Goal: Ask a question

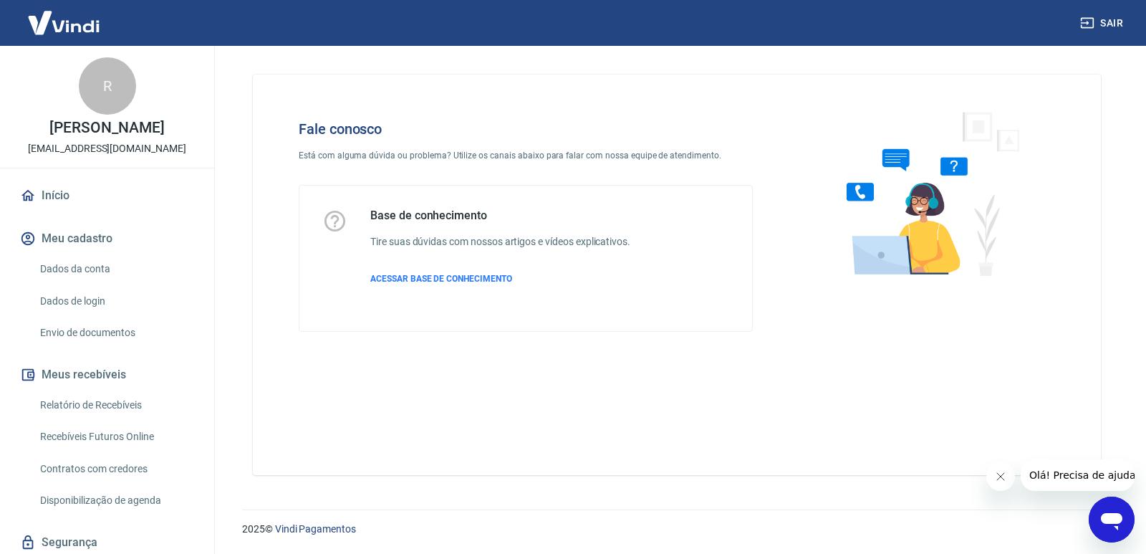
click at [1126, 527] on div "Abrir janela de mensagens" at bounding box center [1111, 519] width 43 height 43
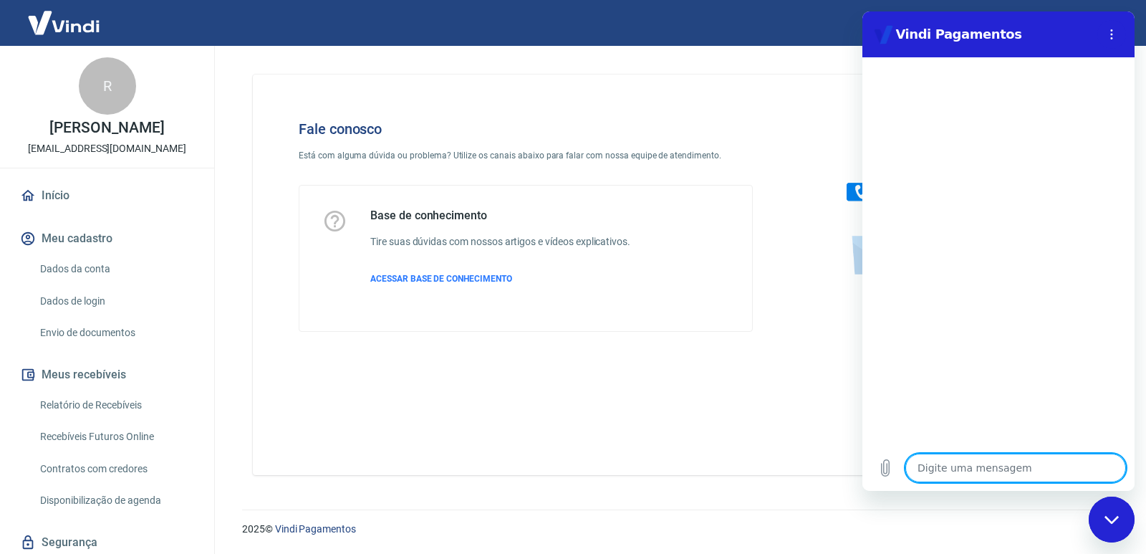
click at [928, 470] on textarea at bounding box center [1015, 467] width 221 height 29
type textarea "O"
type textarea "x"
type textarea "Ol"
type textarea "x"
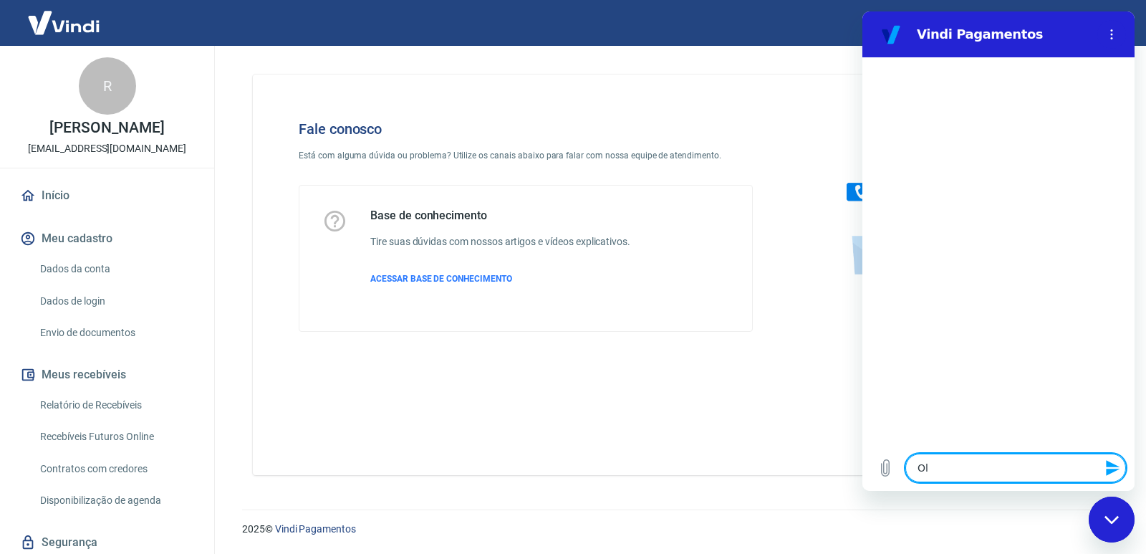
type textarea "Olá"
type textarea "x"
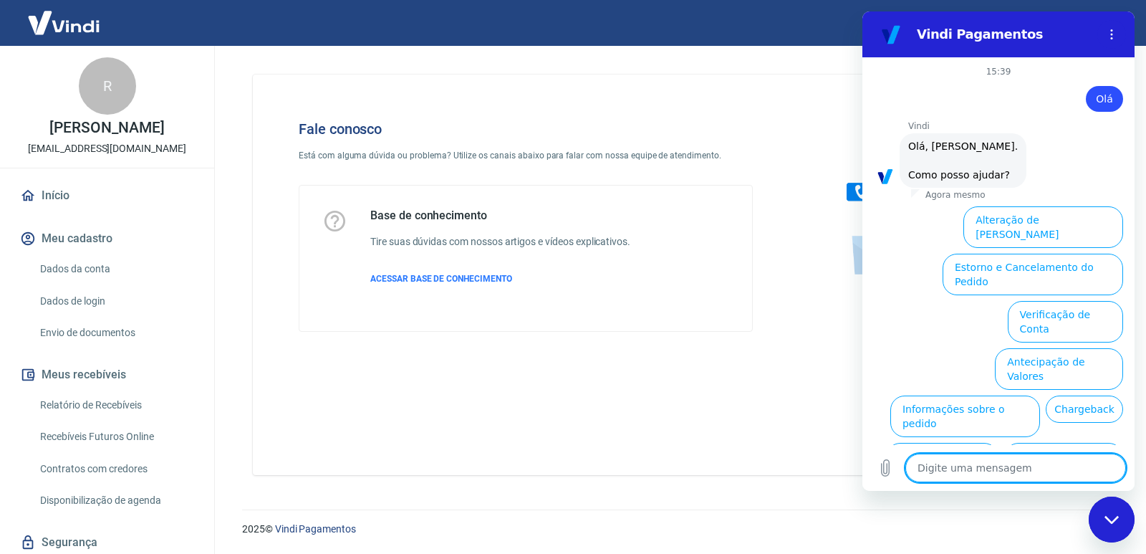
scroll to position [56, 0]
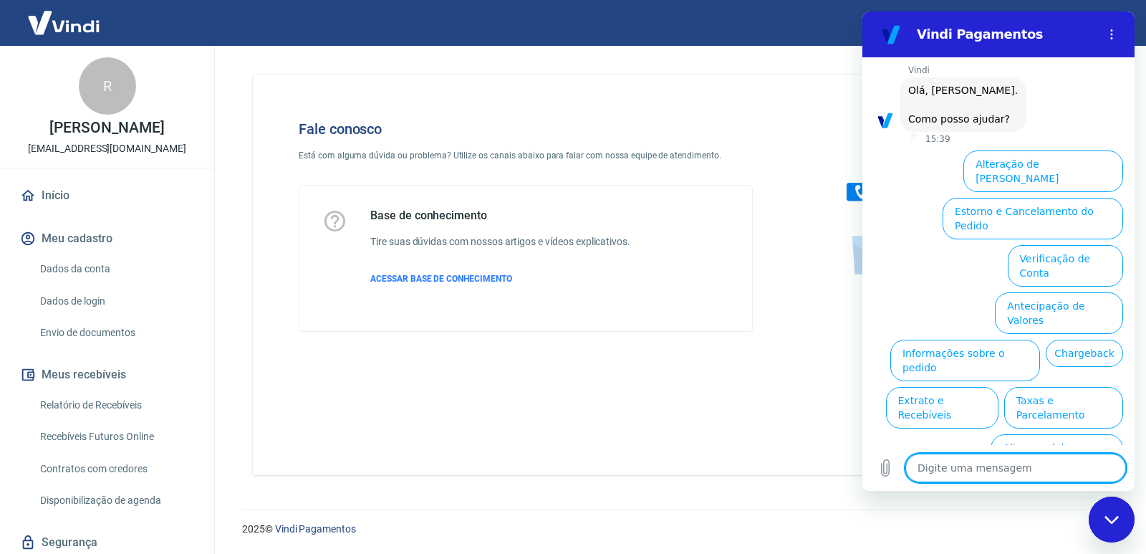
click at [1112, 518] on icon "Fechar janela de mensagens" at bounding box center [1112, 519] width 15 height 9
type textarea "x"
